Goal: Task Accomplishment & Management: Manage account settings

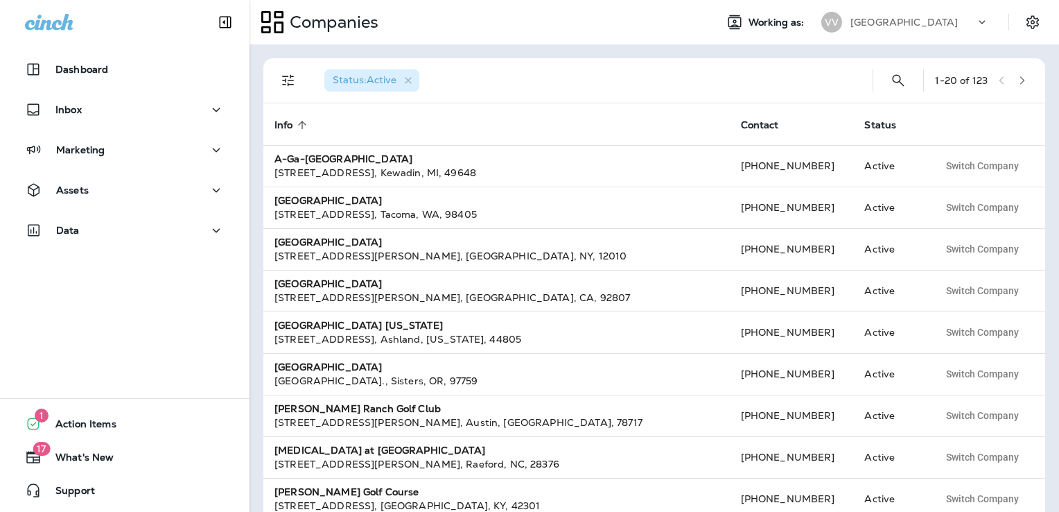
click at [929, 22] on p "[GEOGRAPHIC_DATA]" at bounding box center [904, 22] width 107 height 11
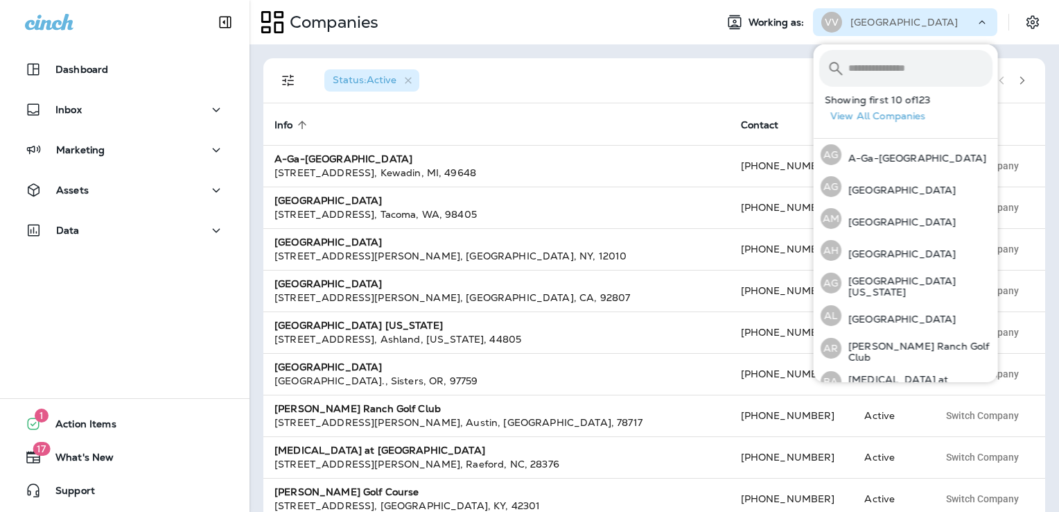
click at [896, 70] on input "text" at bounding box center [920, 68] width 144 height 37
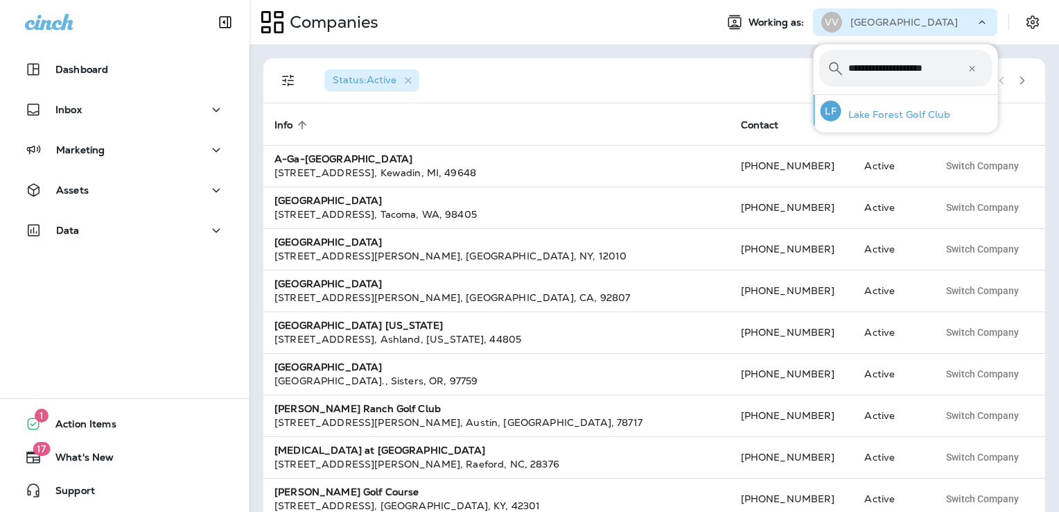
type input "**********"
click at [917, 119] on p "Lake Forest Golf Club" at bounding box center [897, 114] width 110 height 11
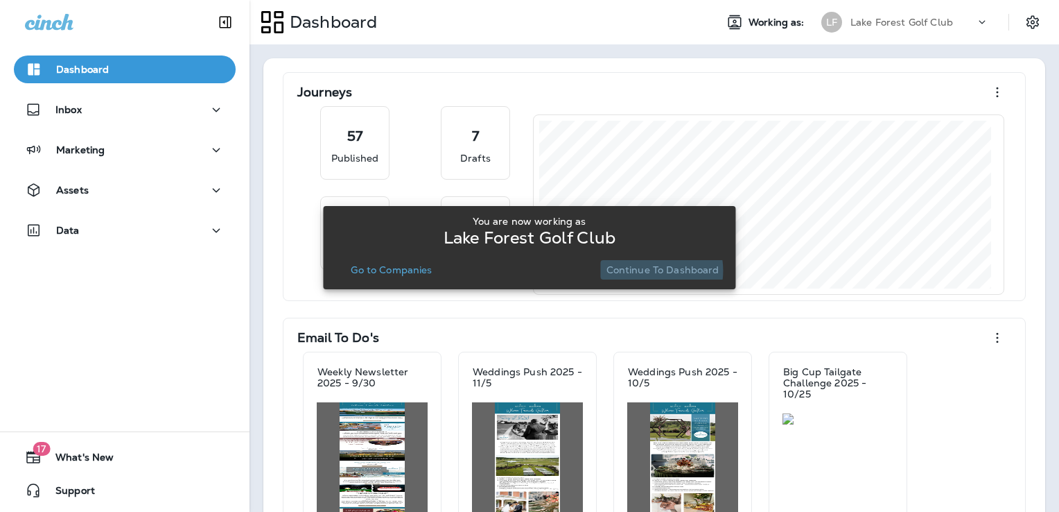
click at [649, 270] on p "Continue to Dashboard" at bounding box center [663, 269] width 113 height 11
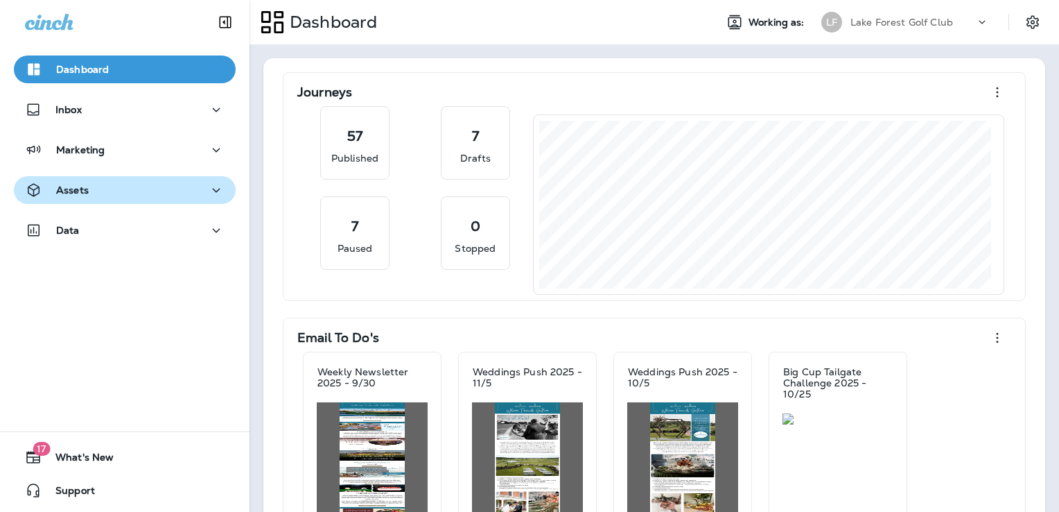
click at [138, 193] on div "Assets" at bounding box center [125, 190] width 200 height 17
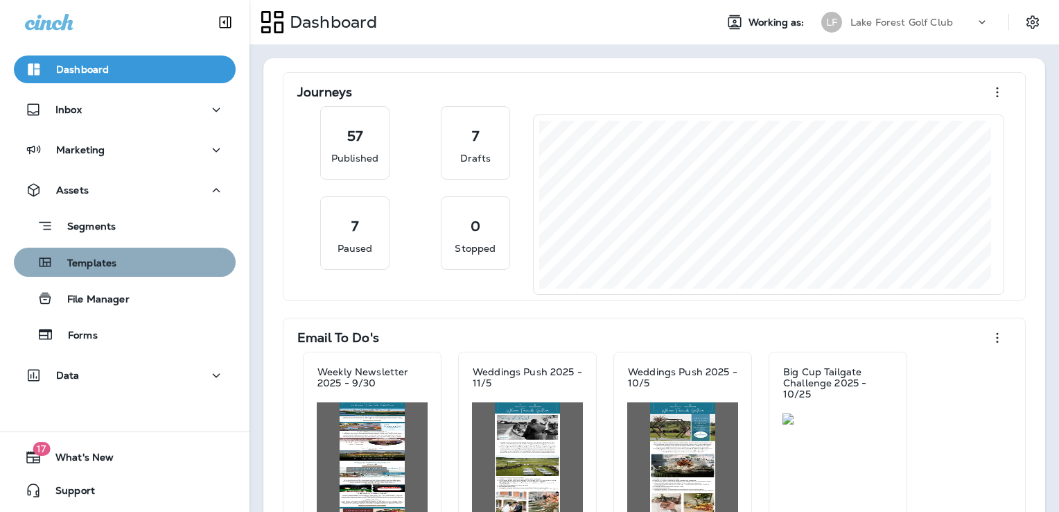
click at [130, 262] on div "Templates" at bounding box center [124, 262] width 211 height 21
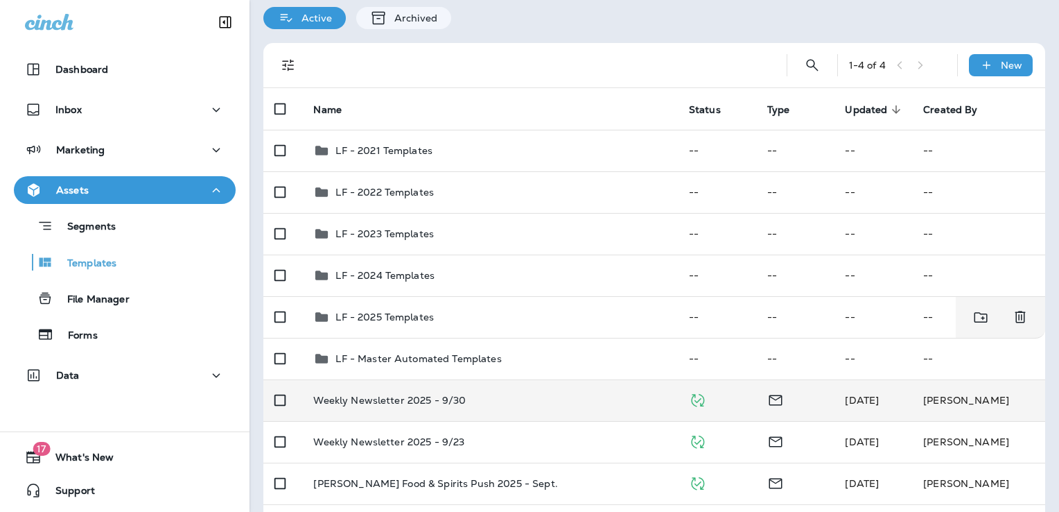
scroll to position [99, 0]
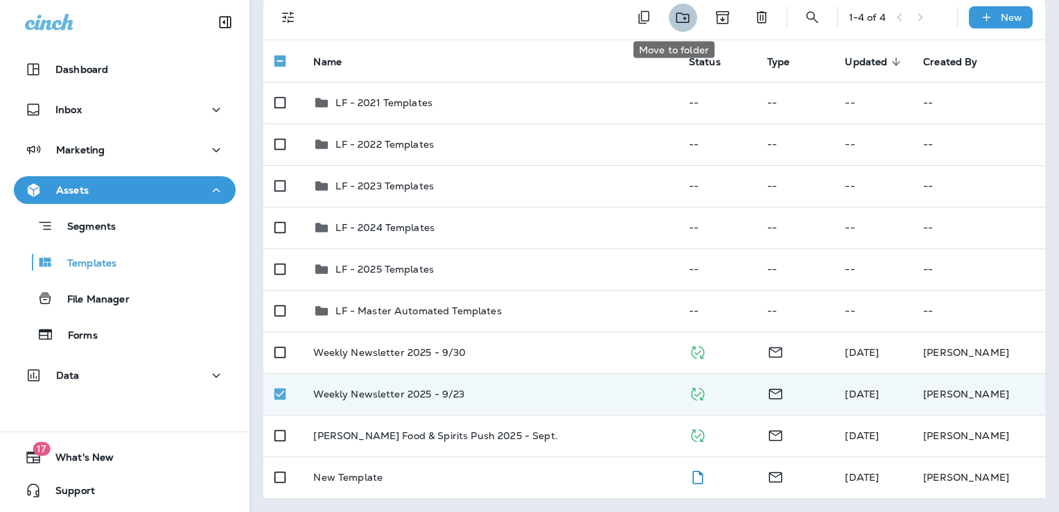
click at [676, 14] on icon "Move to folder" at bounding box center [682, 17] width 13 height 10
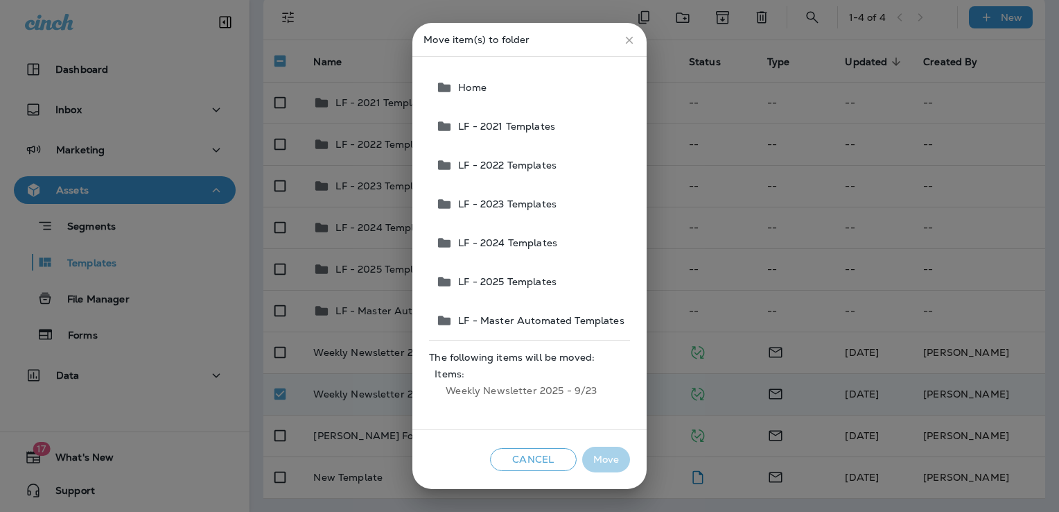
click at [537, 286] on span "LF - 2025 Templates" at bounding box center [505, 281] width 104 height 11
click at [616, 467] on button "Move" at bounding box center [606, 459] width 48 height 26
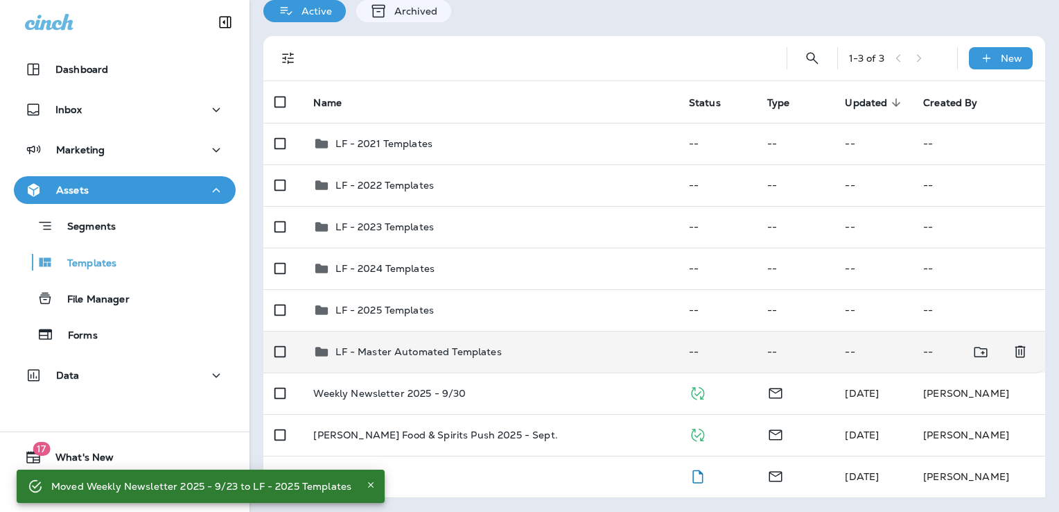
scroll to position [58, 0]
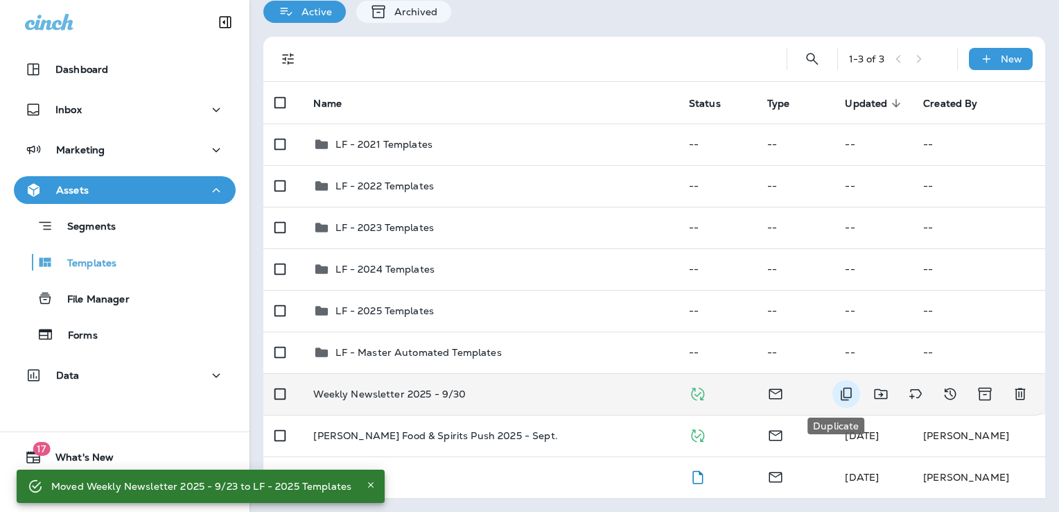
click at [838, 392] on icon "Duplicate" at bounding box center [846, 393] width 17 height 17
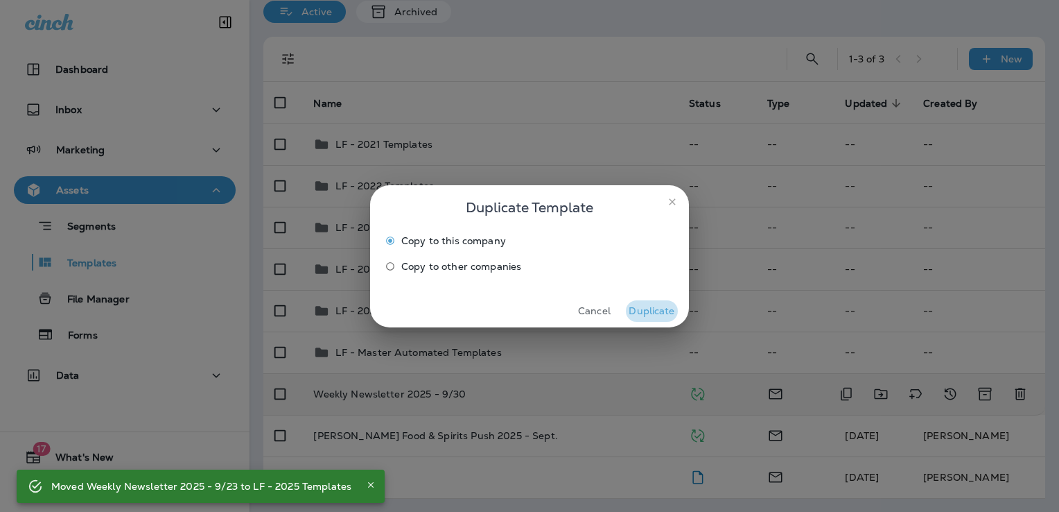
click at [654, 307] on button "Duplicate" at bounding box center [652, 310] width 52 height 21
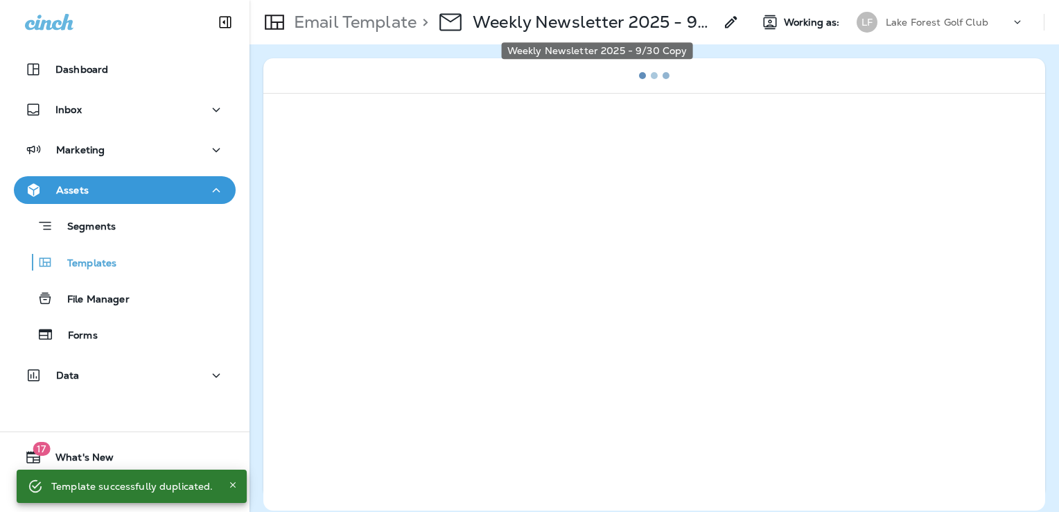
click at [595, 24] on p "Weekly Newsletter 2025 - 9/30 Copy" at bounding box center [594, 22] width 242 height 21
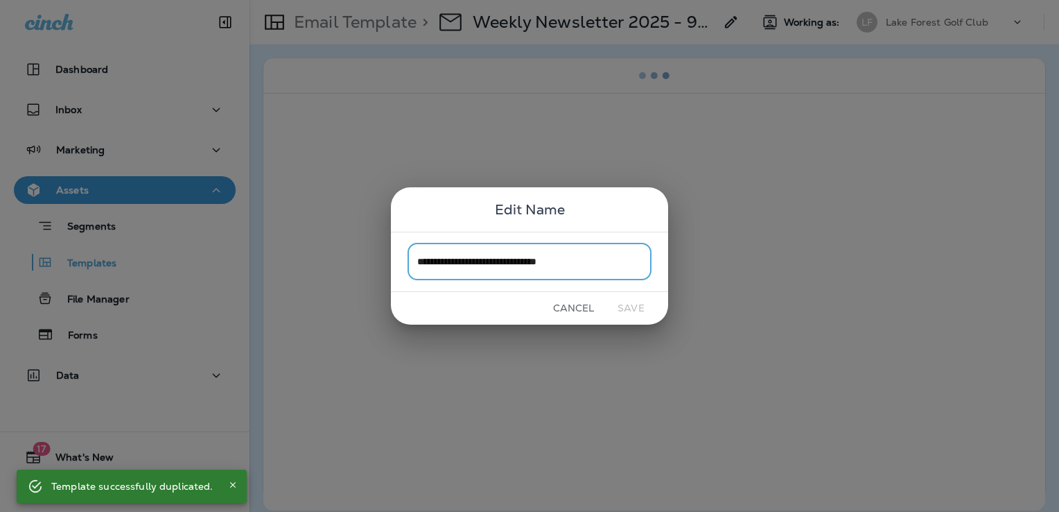
click at [618, 259] on input "**********" at bounding box center [530, 261] width 244 height 37
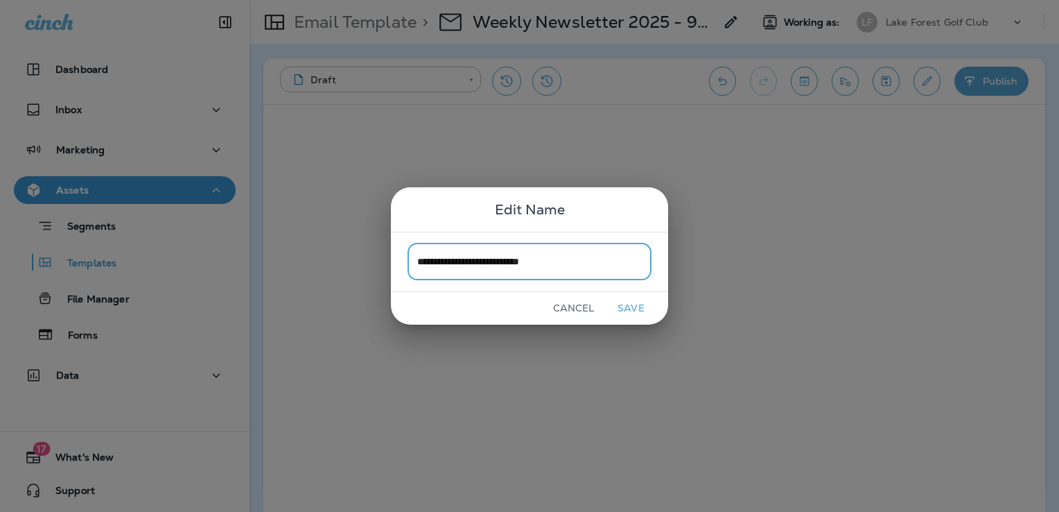
type input "**********"
click at [640, 304] on button "Save" at bounding box center [631, 307] width 52 height 21
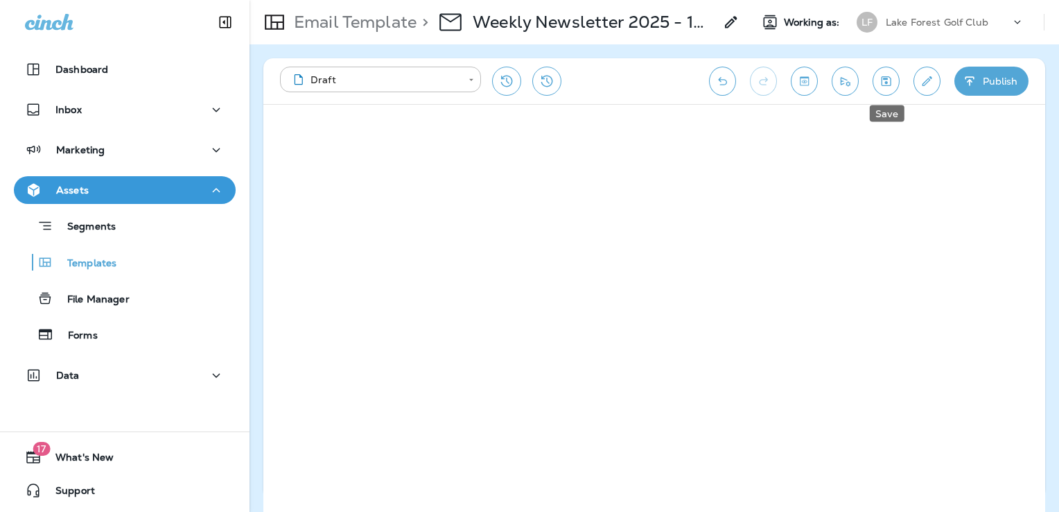
click at [885, 84] on icon "Save" at bounding box center [886, 81] width 15 height 14
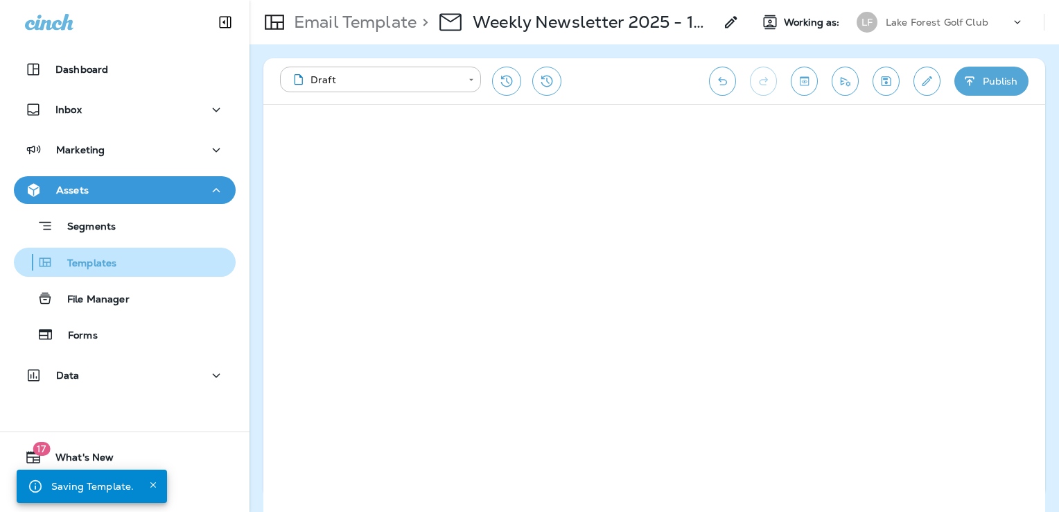
click at [97, 263] on p "Templates" at bounding box center [84, 263] width 63 height 13
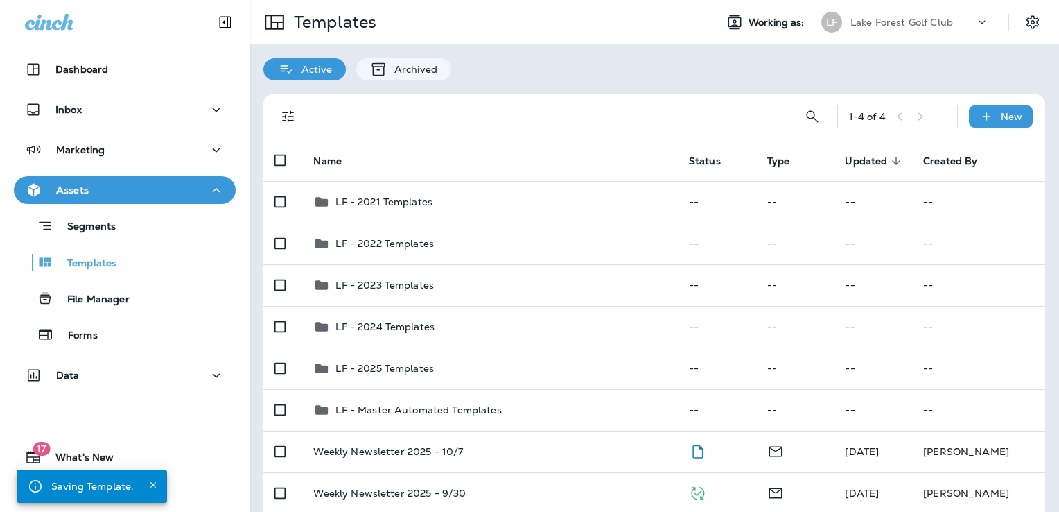
click at [914, 21] on p "Lake Forest Golf Club" at bounding box center [902, 22] width 103 height 11
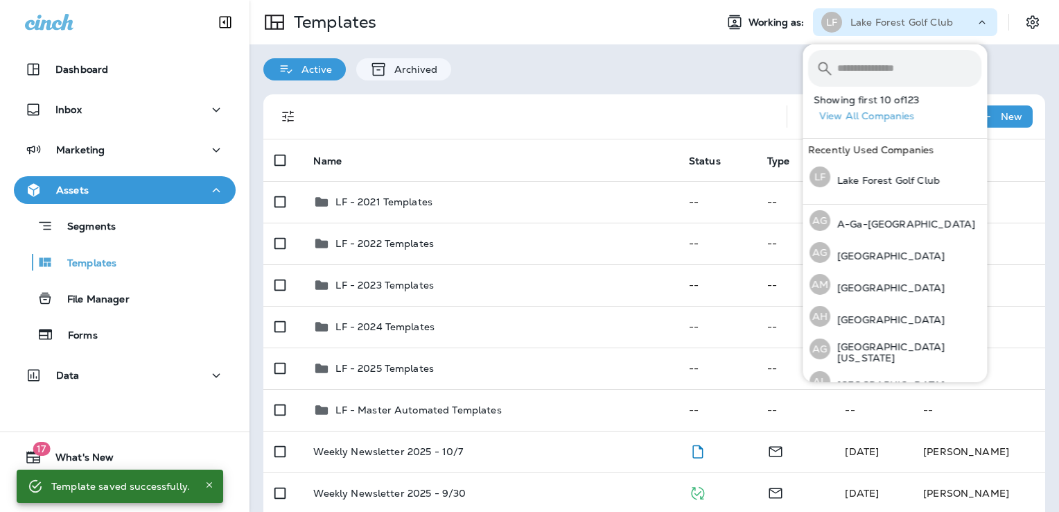
click at [850, 70] on input "text" at bounding box center [909, 68] width 144 height 37
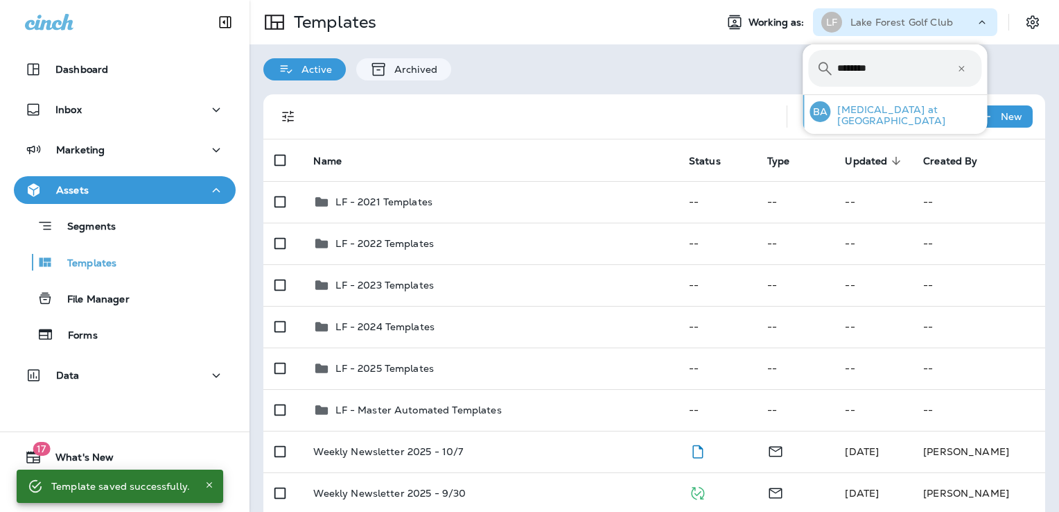
type input "*******"
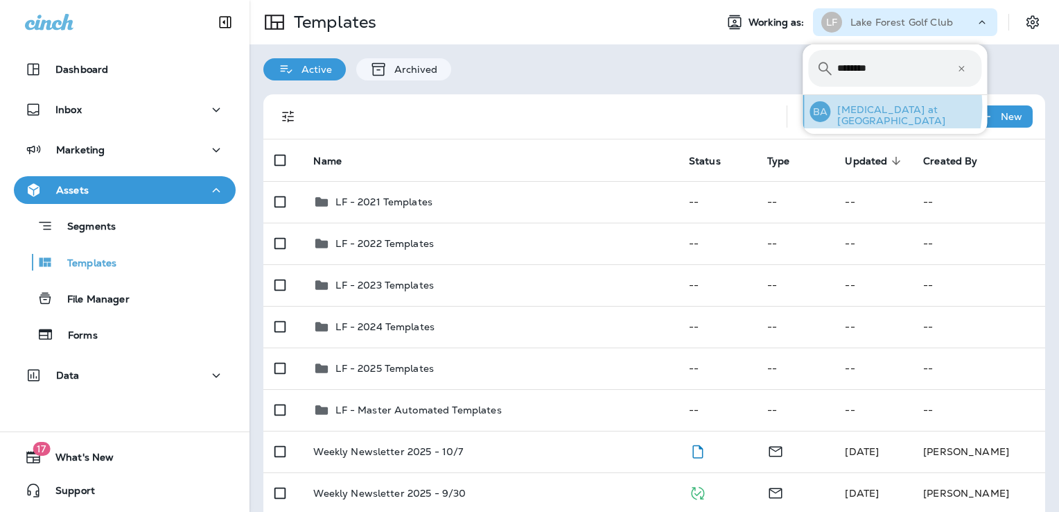
click at [855, 107] on div "BA [MEDICAL_DATA] at [GEOGRAPHIC_DATA]" at bounding box center [895, 111] width 183 height 33
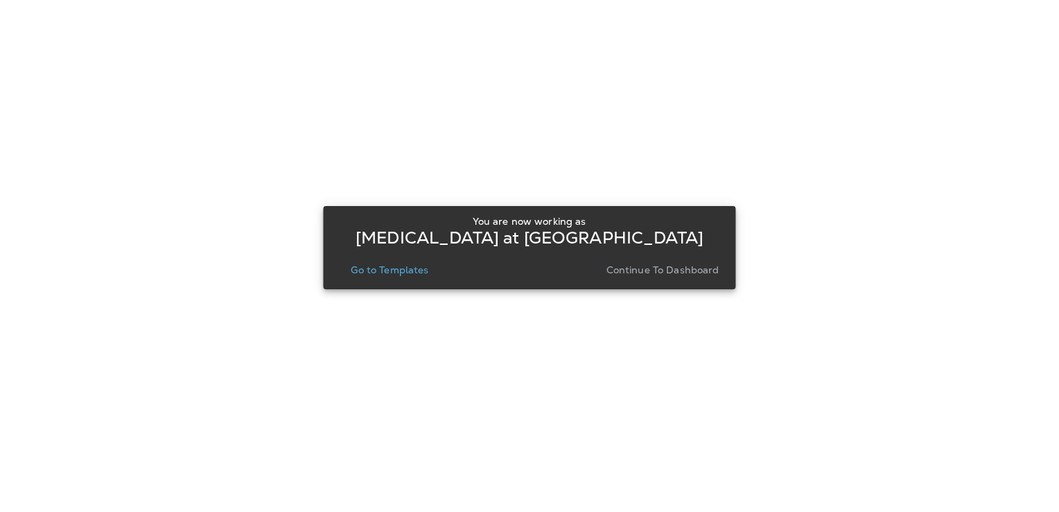
click at [381, 268] on p "Go to Templates" at bounding box center [390, 269] width 78 height 11
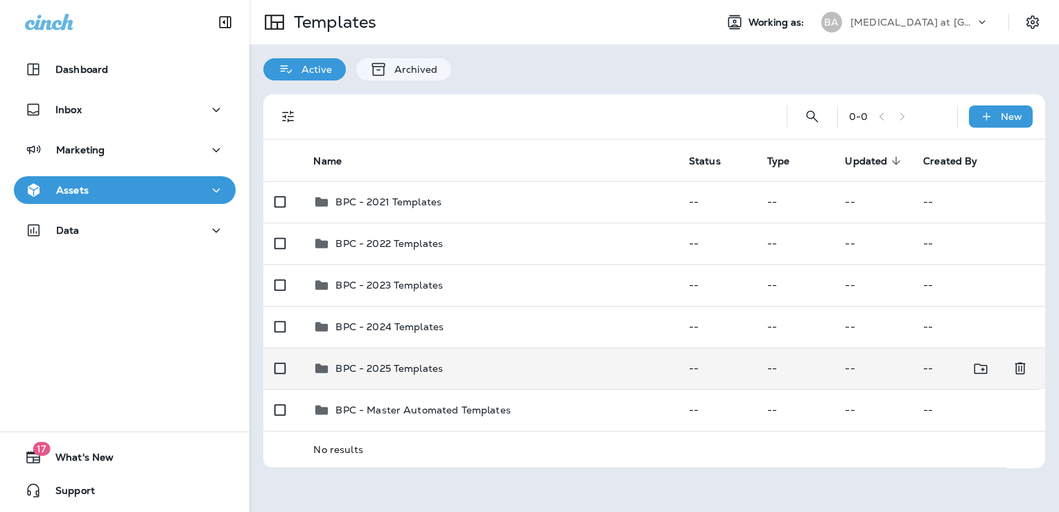
click at [472, 360] on div "BPC - 2025 Templates" at bounding box center [489, 368] width 353 height 17
